Goal: Information Seeking & Learning: Understand process/instructions

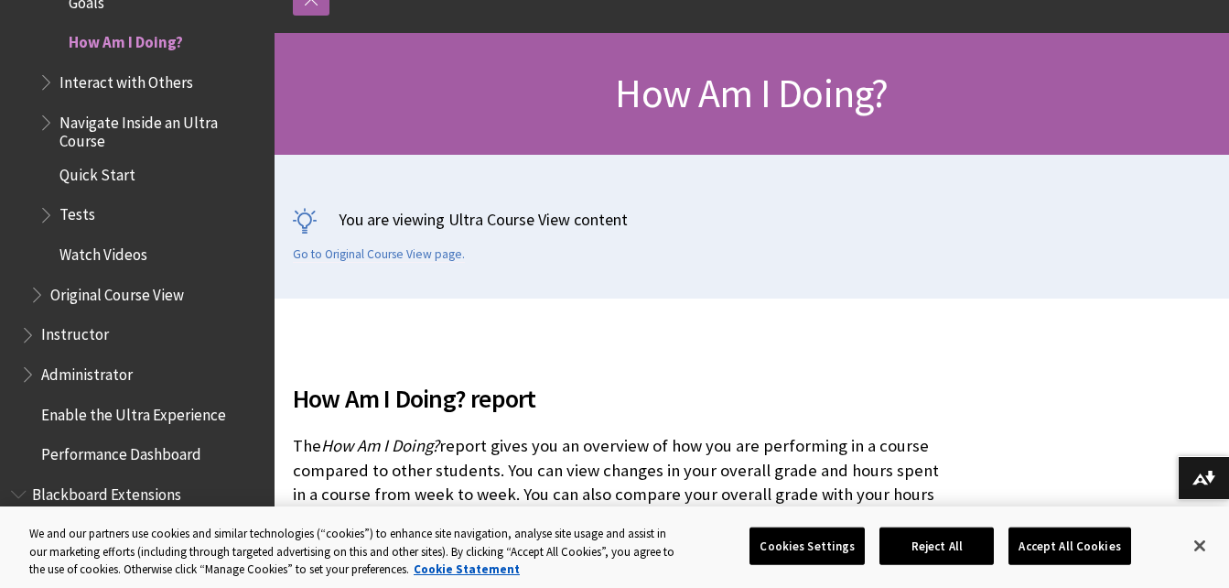
scroll to position [214, 0]
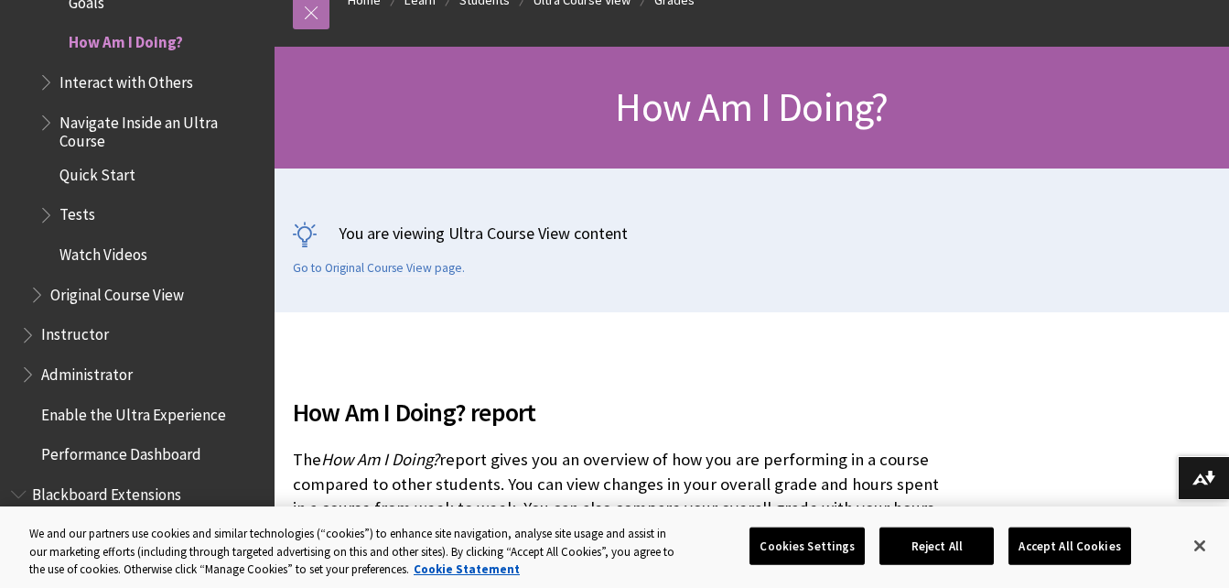
click at [323, 15] on link at bounding box center [311, 11] width 37 height 37
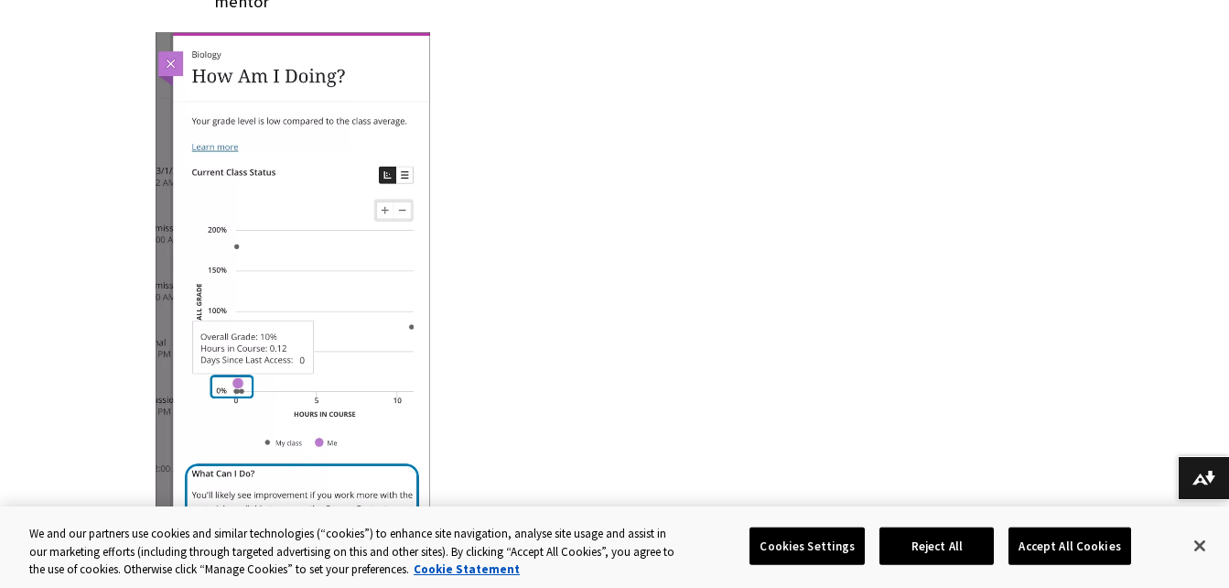
scroll to position [11168, 0]
